Goal: Task Accomplishment & Management: Complete application form

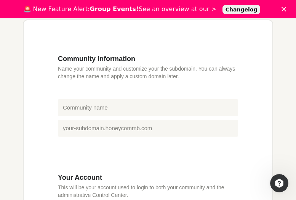
scroll to position [148, 0]
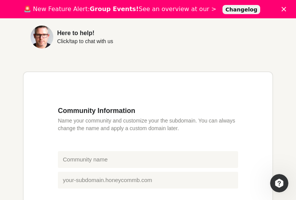
click at [0, 46] on div "Create your network in seconds! Get Started (14 days FREE) Create your own beau…" at bounding box center [148, 185] width 296 height 627
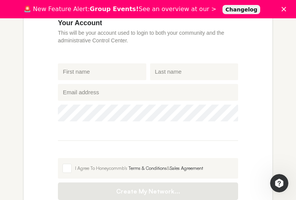
scroll to position [208, 0]
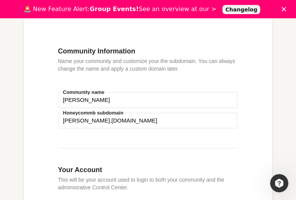
type input "[PERSON_NAME]"
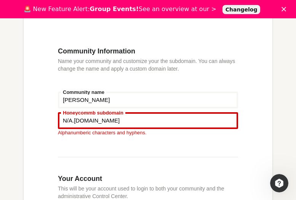
type input "N/A"
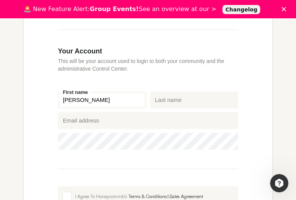
type input "[PERSON_NAME]"
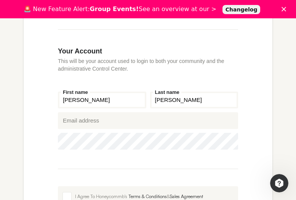
type input "[PERSON_NAME]"
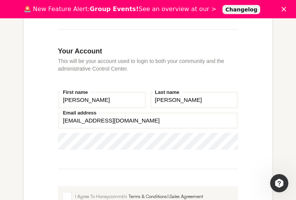
type input "[EMAIL_ADDRESS][DOMAIN_NAME]"
click at [227, 141] on icon "Show password" at bounding box center [226, 141] width 11 height 5
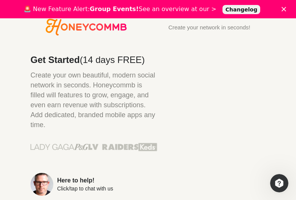
click at [223, 133] on p "Honeycommb: Getting started and what you get in 49 seconds" at bounding box center [222, 133] width 85 height 11
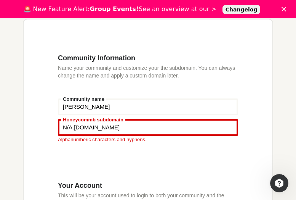
scroll to position [2, 0]
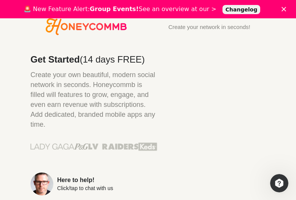
click at [86, 27] on icon "Honeycommb" at bounding box center [86, 26] width 81 height 17
